Goal: Task Accomplishment & Management: Use online tool/utility

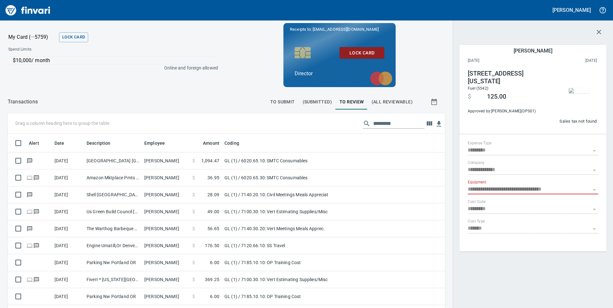
scroll to position [233, 423]
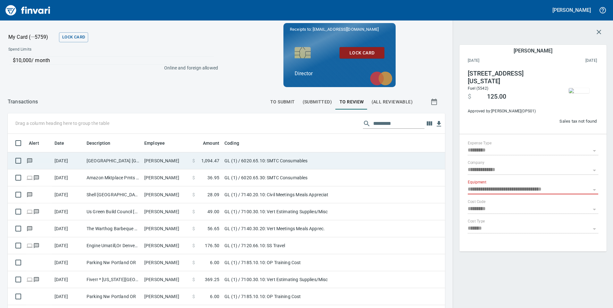
click at [109, 166] on td "[GEOGRAPHIC_DATA] [GEOGRAPHIC_DATA] [GEOGRAPHIC_DATA]" at bounding box center [113, 161] width 58 height 17
type input "**"
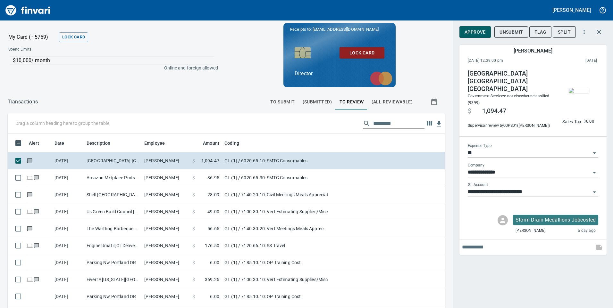
scroll to position [233, 423]
click at [472, 32] on span "Approve" at bounding box center [474, 32] width 21 height 8
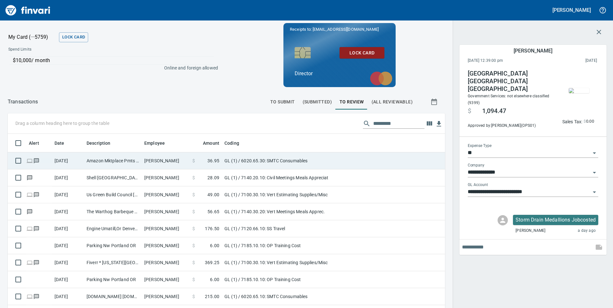
click at [122, 160] on td "Amazon Mktplace Pmts [DOMAIN_NAME][URL] WA" at bounding box center [113, 161] width 58 height 17
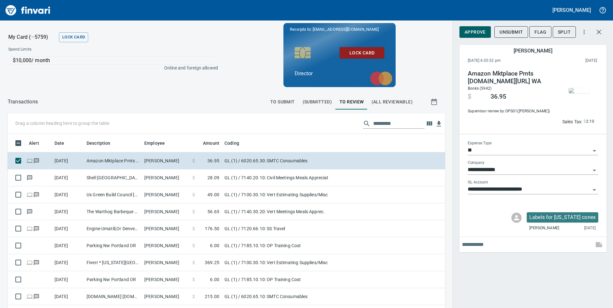
scroll to position [233, 423]
click at [477, 33] on span "Approve" at bounding box center [474, 32] width 21 height 8
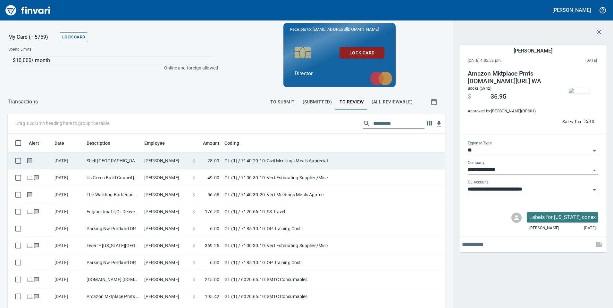
click at [140, 162] on td "Shell [GEOGRAPHIC_DATA] [GEOGRAPHIC_DATA]" at bounding box center [113, 161] width 58 height 17
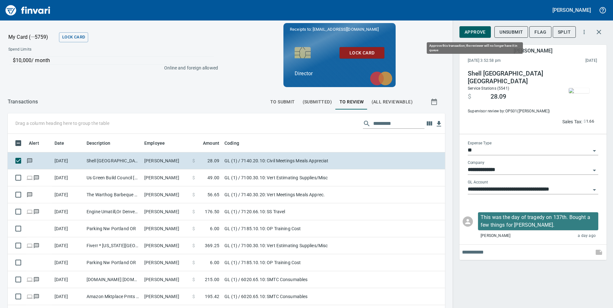
click at [475, 31] on span "Approve" at bounding box center [474, 32] width 21 height 8
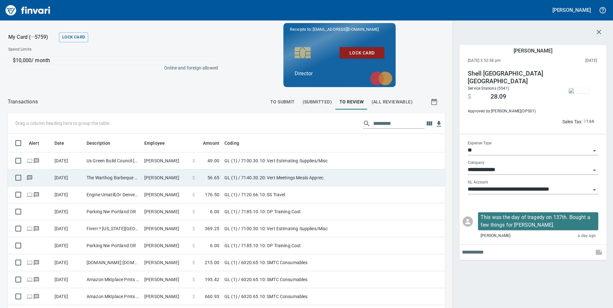
scroll to position [233, 423]
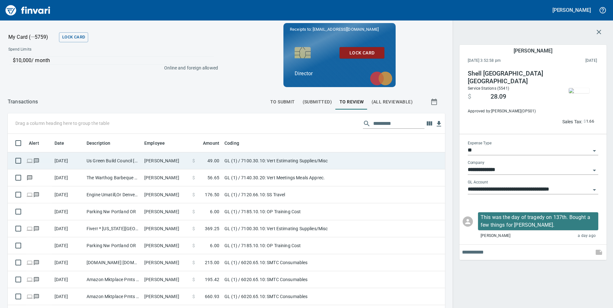
click at [85, 161] on td "Us Green Build Council [US_STATE] Dcus" at bounding box center [113, 161] width 58 height 17
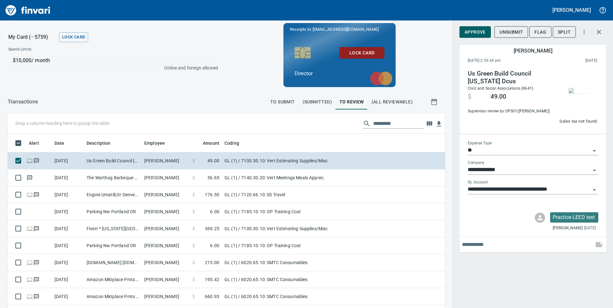
scroll to position [233, 423]
click at [478, 36] on button "Approve" at bounding box center [474, 32] width 31 height 12
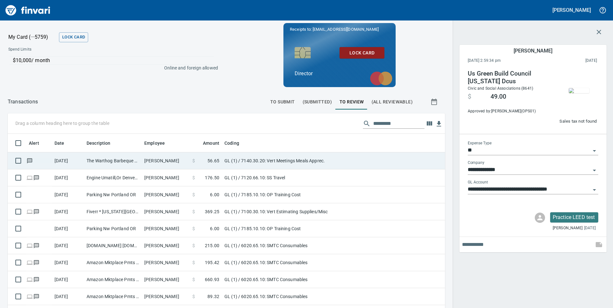
click at [163, 164] on td "[PERSON_NAME]" at bounding box center [166, 161] width 48 height 17
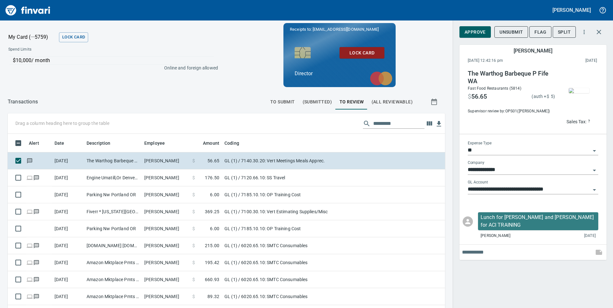
scroll to position [233, 423]
click at [474, 30] on span "Approve" at bounding box center [474, 32] width 21 height 8
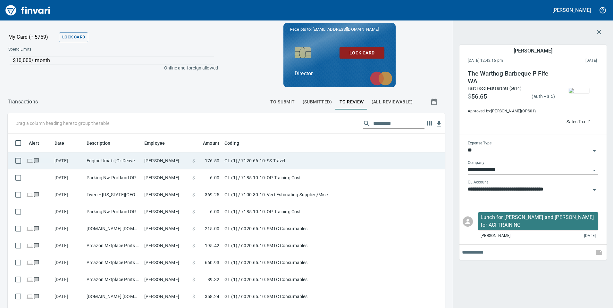
click at [116, 159] on td "Engine Umatill,Or Denver CO" at bounding box center [113, 161] width 58 height 17
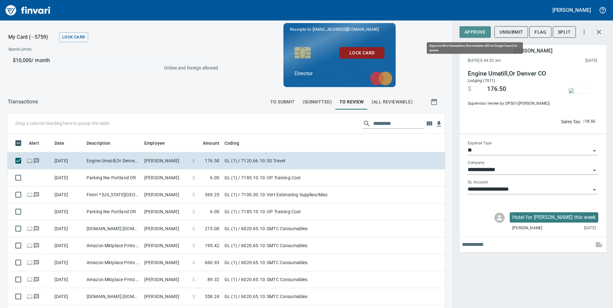
click at [478, 32] on span "Approve" at bounding box center [474, 32] width 21 height 8
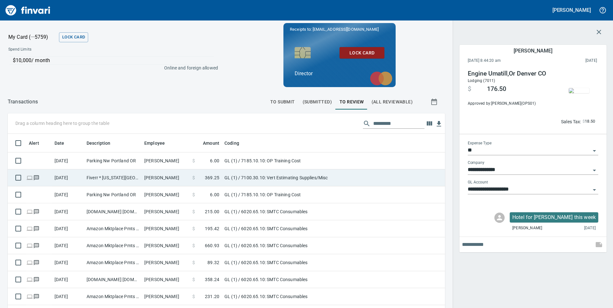
scroll to position [233, 423]
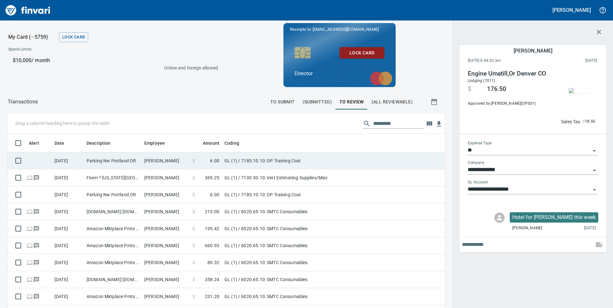
click at [124, 162] on td "Parking Nw Portland OR" at bounding box center [113, 161] width 58 height 17
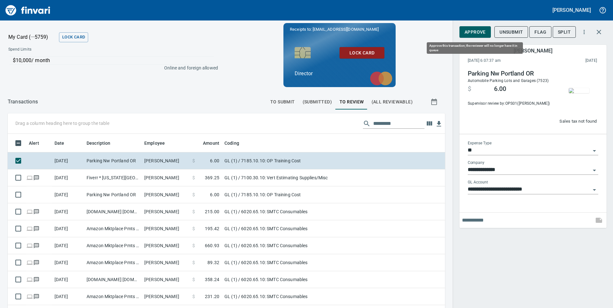
click at [476, 29] on span "Approve" at bounding box center [474, 32] width 21 height 8
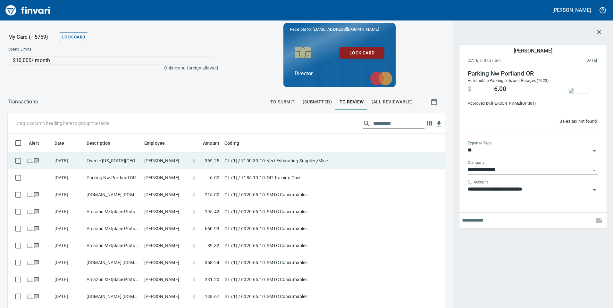
scroll to position [233, 423]
click at [106, 160] on td "Fiverr * [US_STATE][GEOGRAPHIC_DATA]" at bounding box center [113, 161] width 58 height 17
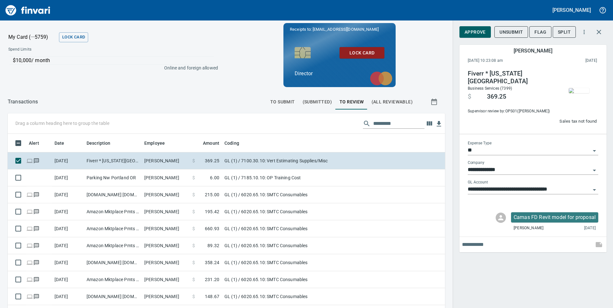
scroll to position [233, 423]
click at [476, 31] on span "Approve" at bounding box center [474, 32] width 21 height 8
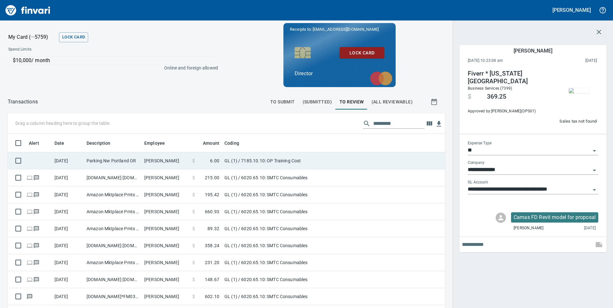
click at [108, 161] on td "Parking Nw Portland OR" at bounding box center [113, 161] width 58 height 17
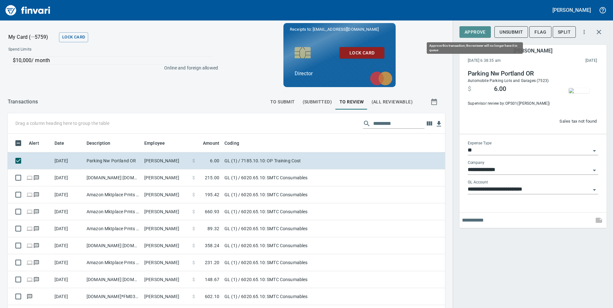
click at [477, 32] on span "Approve" at bounding box center [474, 32] width 21 height 8
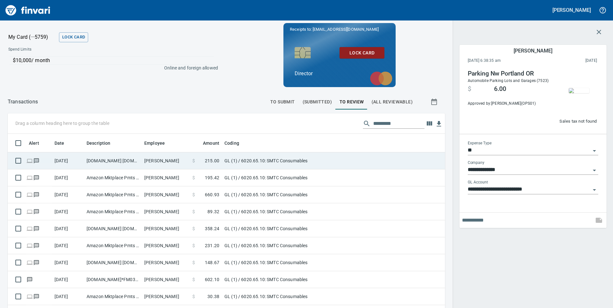
scroll to position [233, 423]
click at [112, 163] on td "[DOMAIN_NAME] [DOMAIN_NAME][URL] WA" at bounding box center [113, 161] width 58 height 17
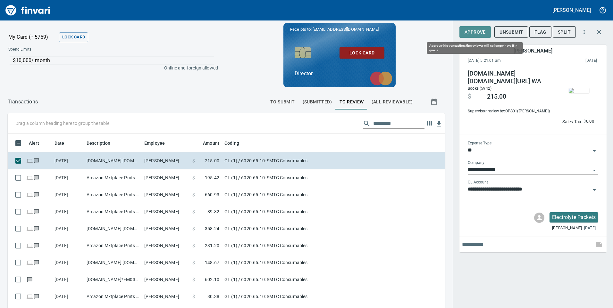
click at [482, 36] on span "Approve" at bounding box center [474, 32] width 21 height 8
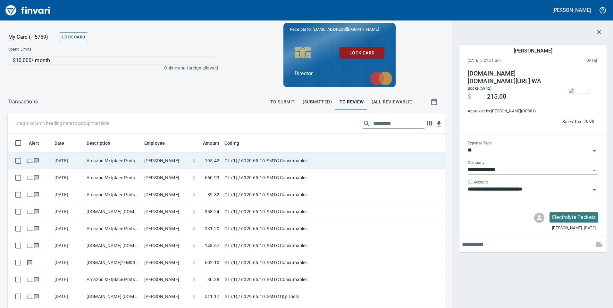
scroll to position [233, 427]
click at [123, 163] on td "Amazon Mktplace Pmts [DOMAIN_NAME][URL] WA" at bounding box center [113, 161] width 58 height 17
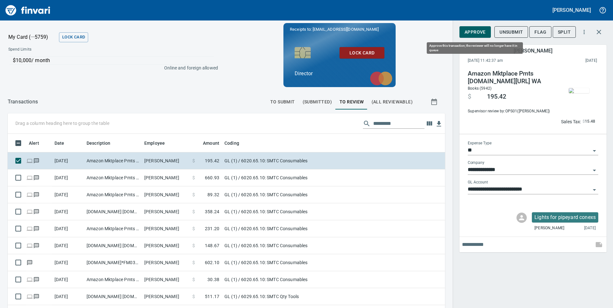
click at [468, 34] on span "Approve" at bounding box center [474, 32] width 21 height 8
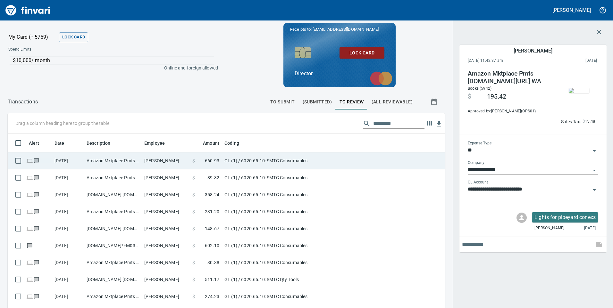
scroll to position [233, 427]
click at [91, 162] on td "Amazon Mktplace Pmts [DOMAIN_NAME][URL] WA" at bounding box center [113, 161] width 58 height 17
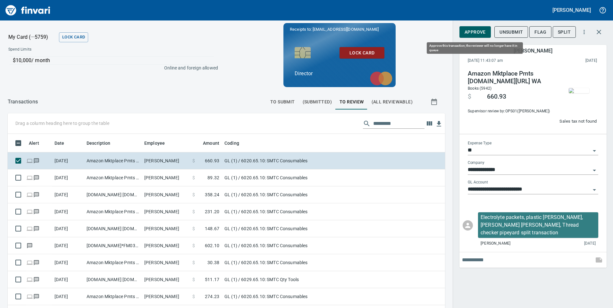
click at [471, 33] on span "Approve" at bounding box center [474, 32] width 21 height 8
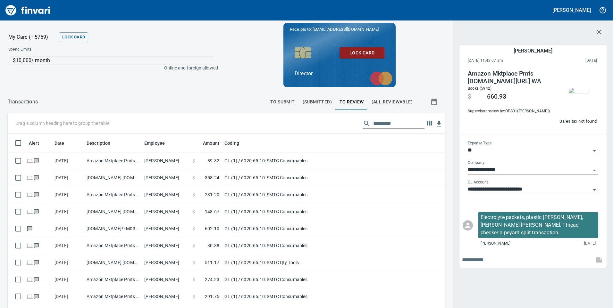
scroll to position [233, 427]
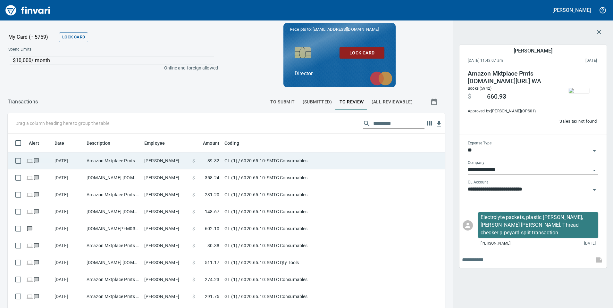
click at [86, 161] on td "Amazon Mktplace Pmts [DOMAIN_NAME][URL] WA" at bounding box center [113, 161] width 58 height 17
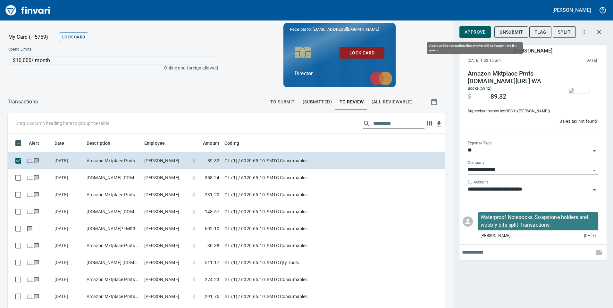
click at [480, 35] on span "Approve" at bounding box center [474, 32] width 21 height 8
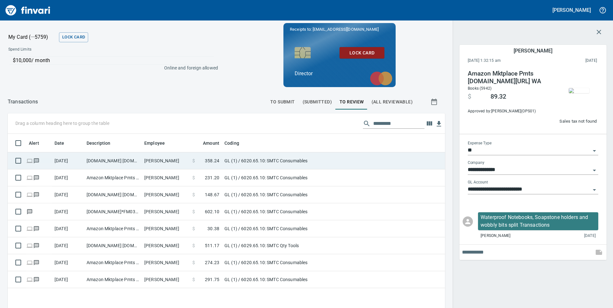
scroll to position [233, 427]
click at [138, 162] on td "[DOMAIN_NAME] [DOMAIN_NAME][URL] WA" at bounding box center [113, 161] width 58 height 17
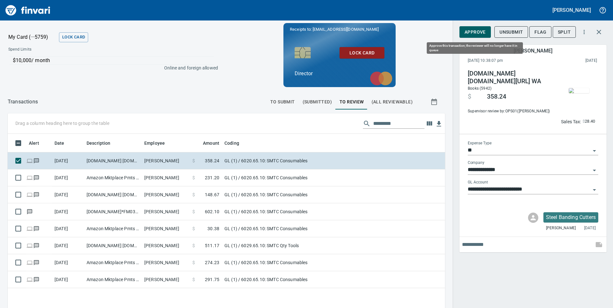
click at [474, 32] on span "Approve" at bounding box center [474, 32] width 21 height 8
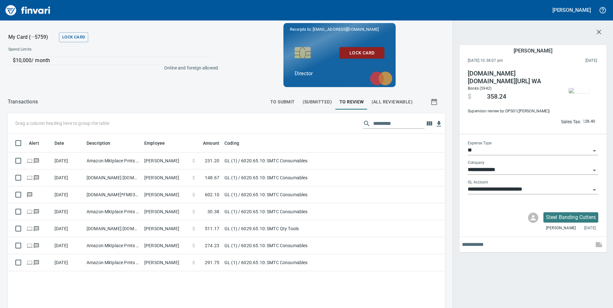
scroll to position [233, 427]
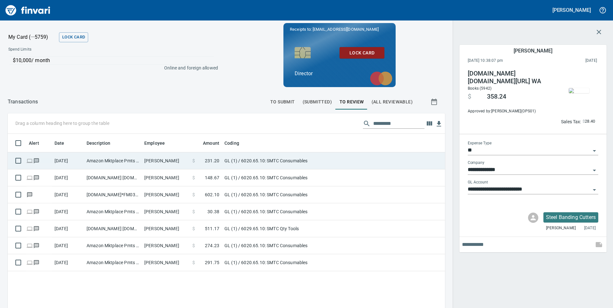
click at [100, 166] on td "Amazon Mktplace Pmts [DOMAIN_NAME][URL] WA" at bounding box center [113, 161] width 58 height 17
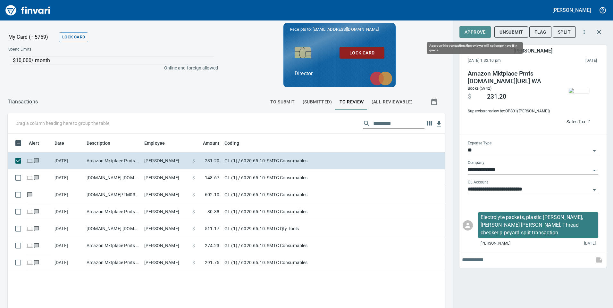
click at [476, 35] on span "Approve" at bounding box center [474, 32] width 21 height 8
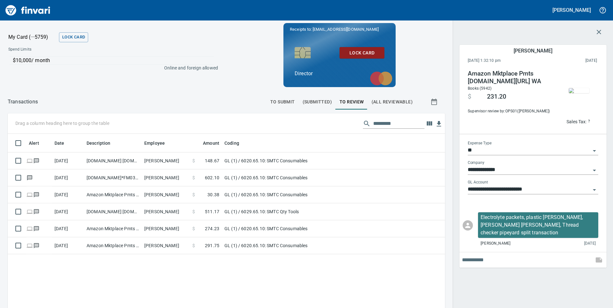
scroll to position [233, 427]
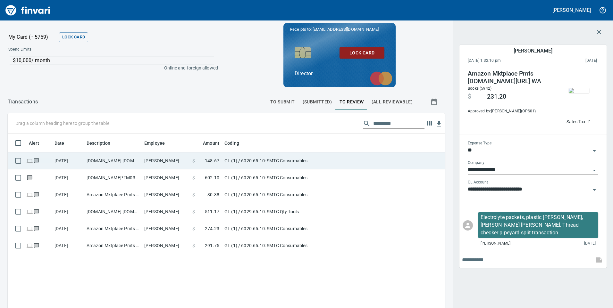
click at [111, 160] on td "[DOMAIN_NAME] [DOMAIN_NAME][URL] WA" at bounding box center [113, 161] width 58 height 17
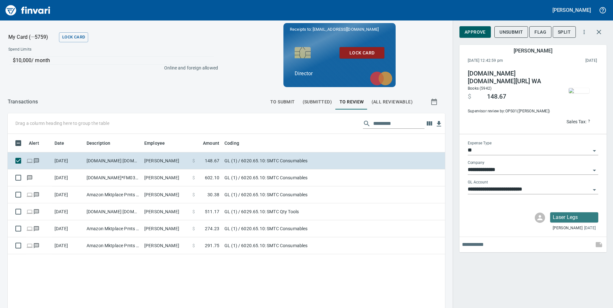
scroll to position [233, 427]
click at [476, 29] on span "Approve" at bounding box center [474, 32] width 21 height 8
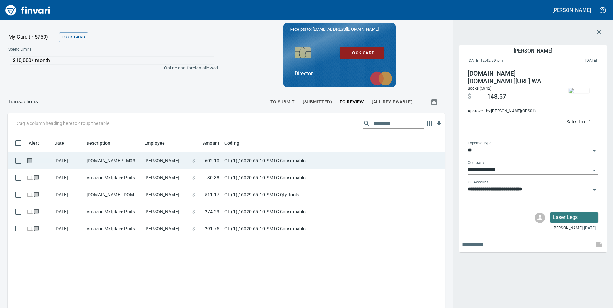
click at [144, 161] on td "[PERSON_NAME]" at bounding box center [166, 161] width 48 height 17
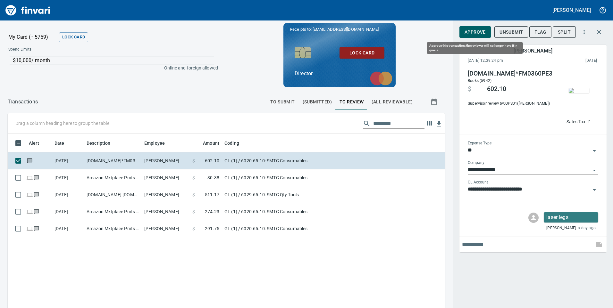
click at [476, 32] on span "Approve" at bounding box center [474, 32] width 21 height 8
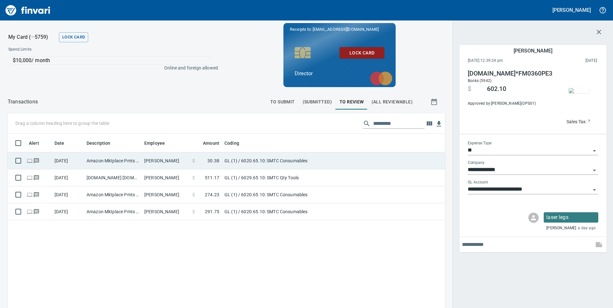
scroll to position [233, 427]
click at [133, 158] on td "Amazon Mktplace Pmts [DOMAIN_NAME][URL] WA" at bounding box center [113, 161] width 58 height 17
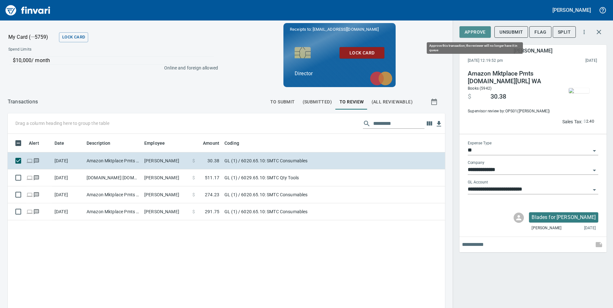
click at [476, 35] on span "Approve" at bounding box center [474, 32] width 21 height 8
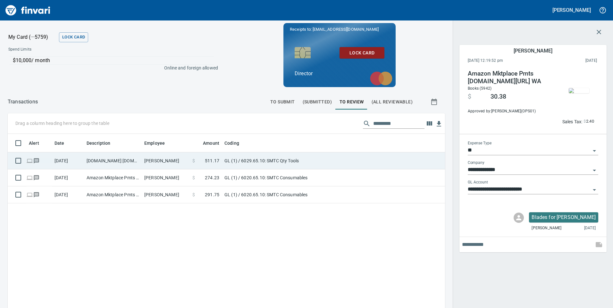
scroll to position [233, 427]
click at [145, 165] on td "[PERSON_NAME]" at bounding box center [166, 161] width 48 height 17
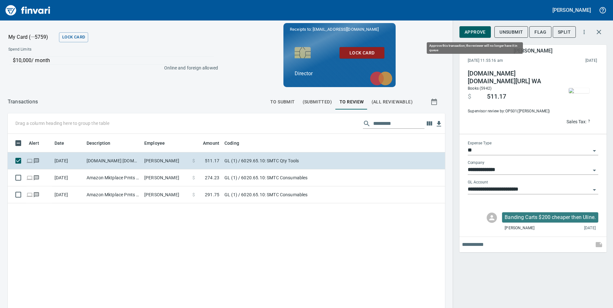
click at [475, 33] on span "Approve" at bounding box center [474, 32] width 21 height 8
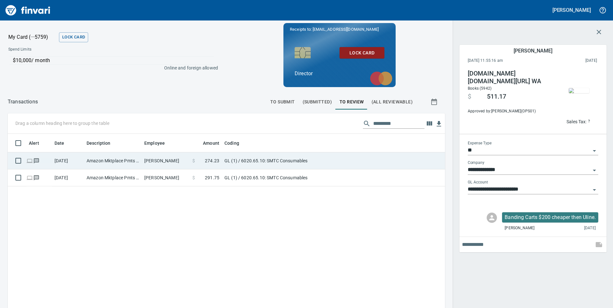
scroll to position [233, 427]
click at [140, 162] on td "Amazon Mktplace Pmts [DOMAIN_NAME][URL] WA" at bounding box center [113, 161] width 58 height 17
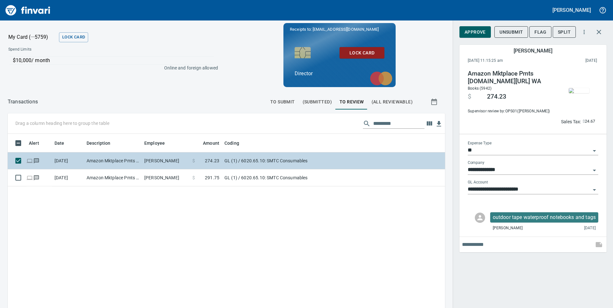
type input "**********"
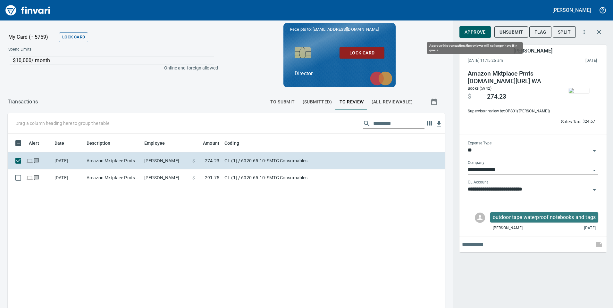
click at [475, 33] on span "Approve" at bounding box center [474, 32] width 21 height 8
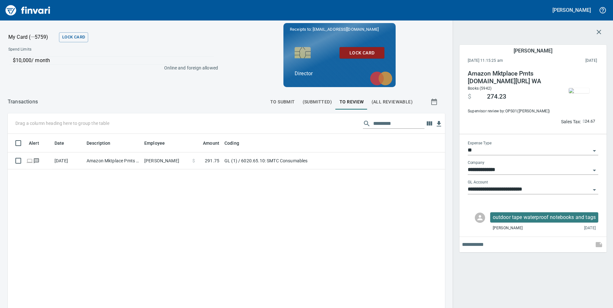
scroll to position [233, 427]
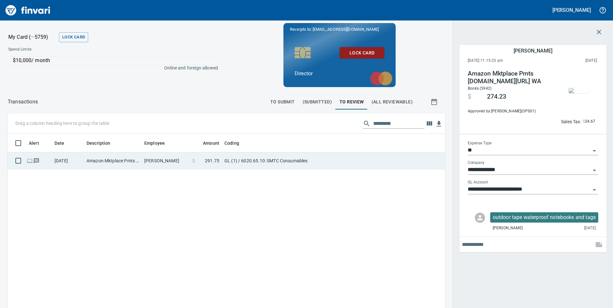
click at [140, 164] on td "Amazon Mktplace Pmts [DOMAIN_NAME][URL] WA" at bounding box center [113, 161] width 58 height 17
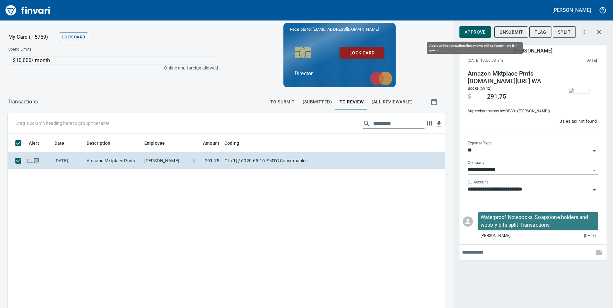
scroll to position [233, 427]
click at [469, 33] on span "Approve" at bounding box center [474, 32] width 21 height 8
